Goal: Obtain resource: Obtain resource

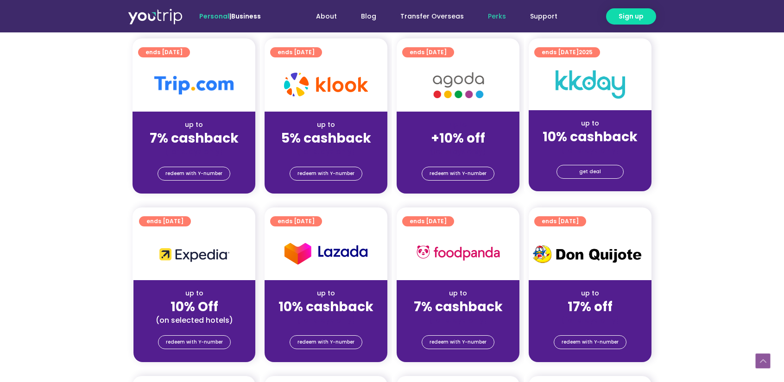
scroll to position [201, 0]
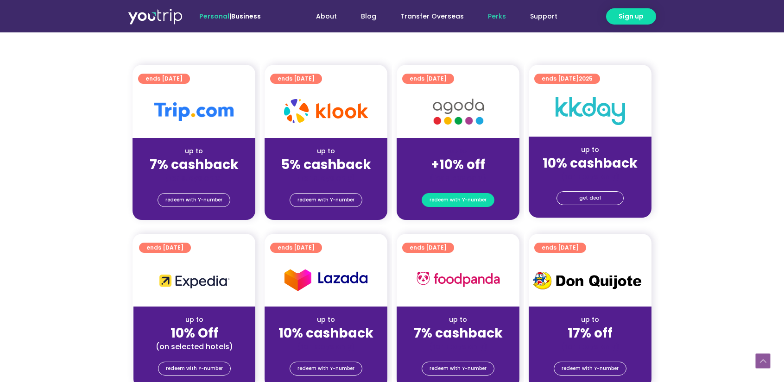
click at [441, 202] on span "redeem with Y-number" at bounding box center [458, 200] width 57 height 13
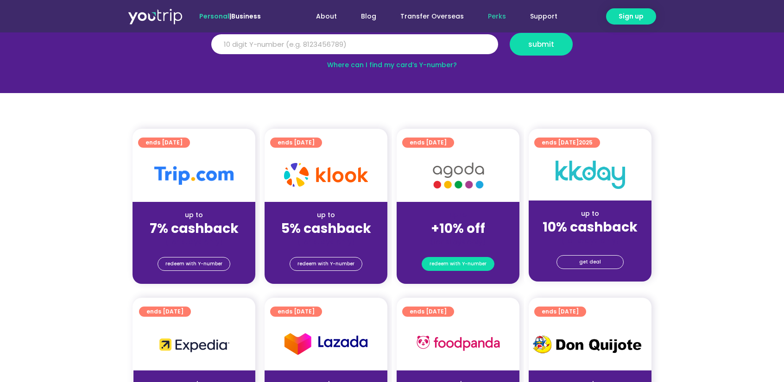
scroll to position [102, 0]
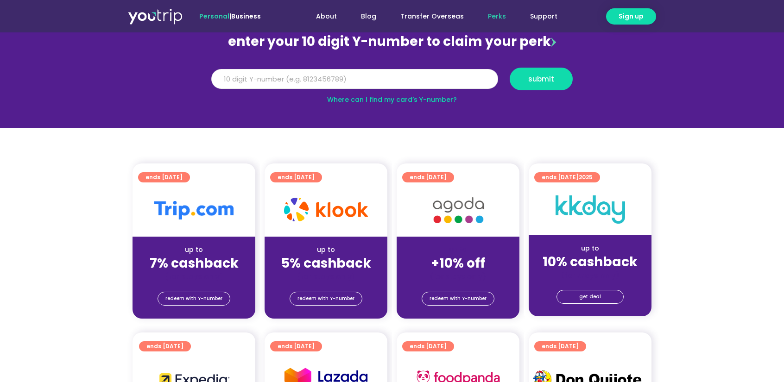
click at [334, 82] on input "Y Number" at bounding box center [354, 79] width 287 height 20
type input "8120645916"
click at [542, 81] on span "submit" at bounding box center [542, 79] width 26 height 7
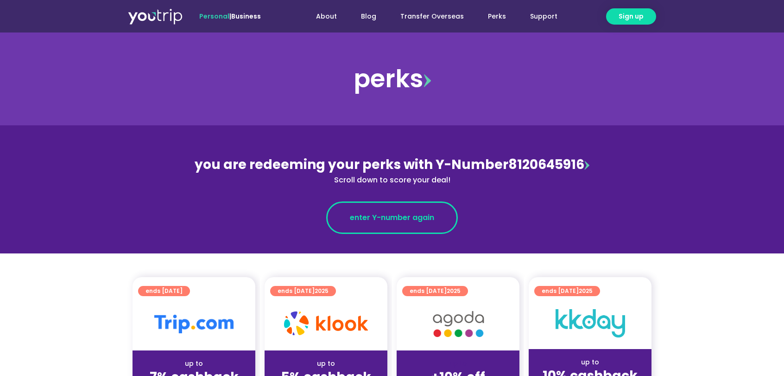
click at [390, 225] on link "enter Y-number again" at bounding box center [392, 217] width 132 height 32
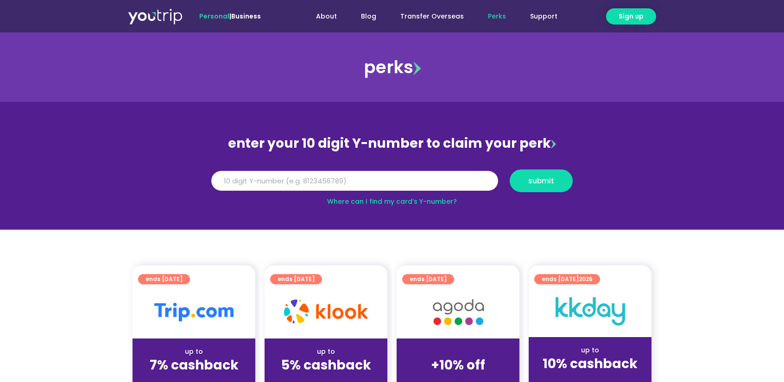
click at [377, 186] on input "Y Number" at bounding box center [354, 181] width 287 height 20
type input "8120645916"
click at [543, 185] on span "submit" at bounding box center [542, 181] width 26 height 7
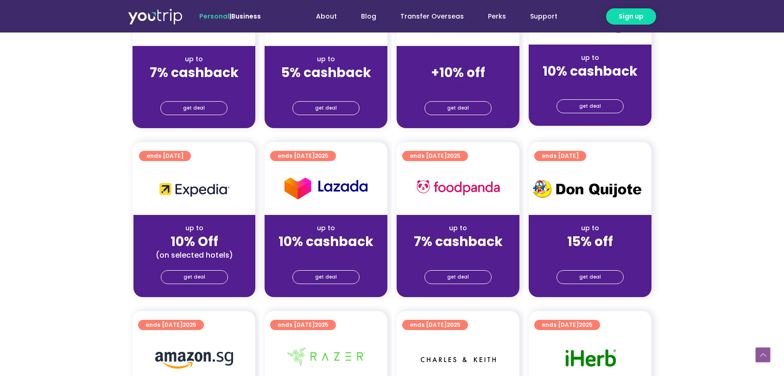
scroll to position [309, 0]
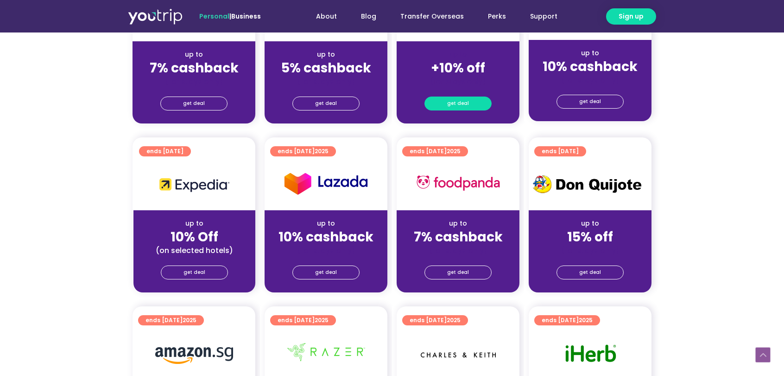
click at [471, 107] on link "get deal" at bounding box center [458, 103] width 67 height 14
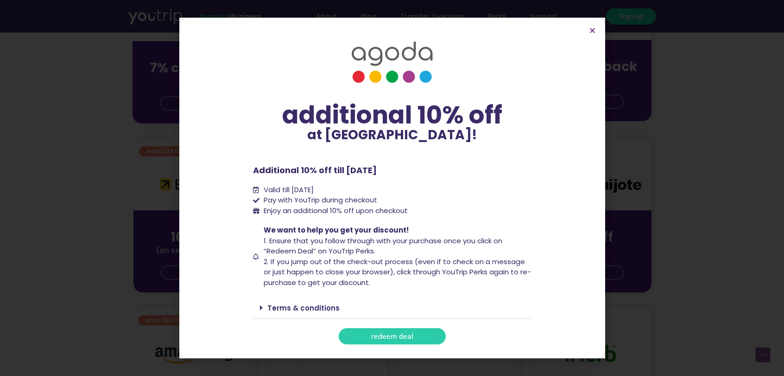
click at [391, 336] on span "redeem deal" at bounding box center [392, 335] width 42 height 7
